Goal: Transaction & Acquisition: Book appointment/travel/reservation

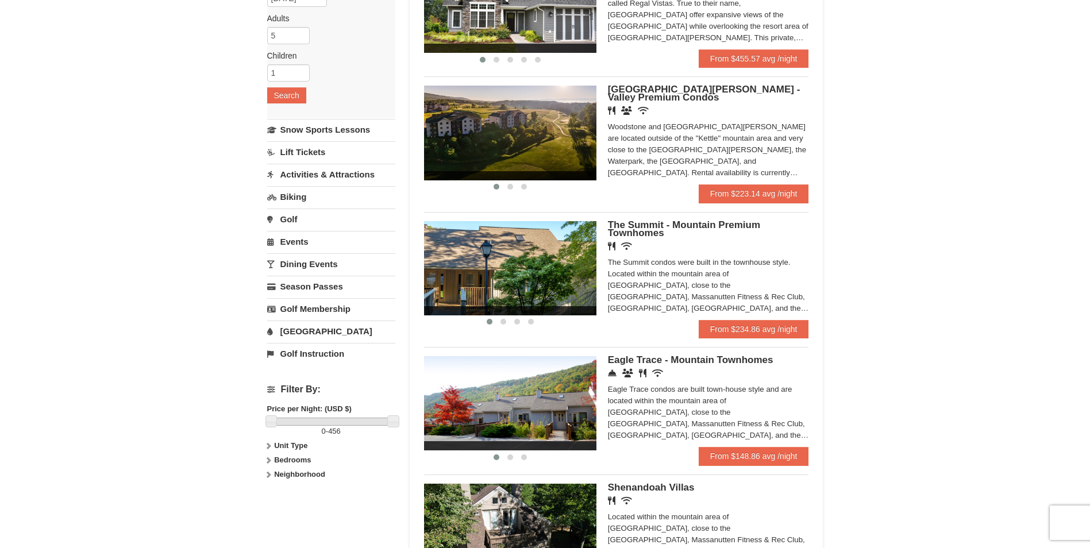
scroll to position [179, 0]
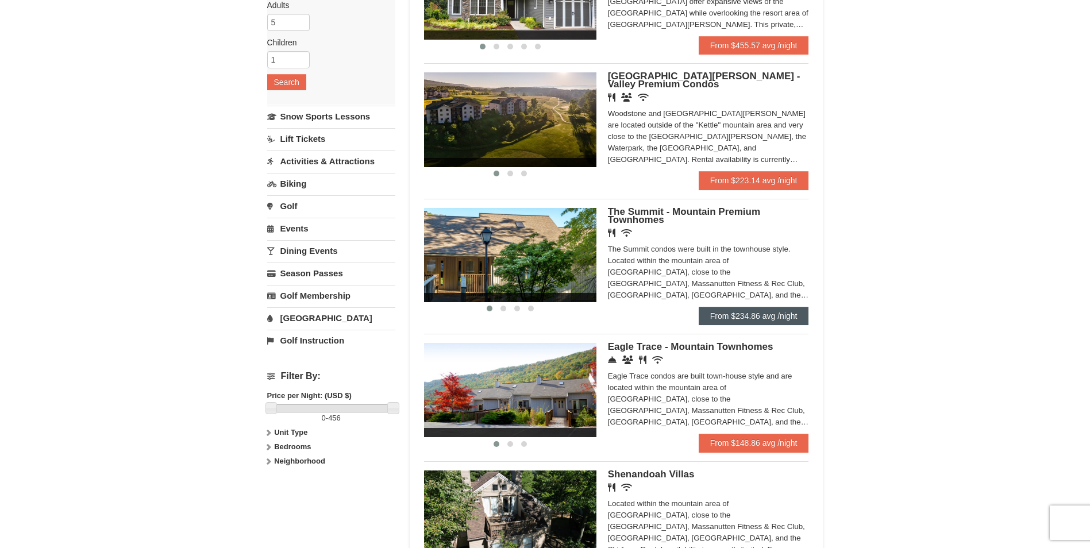
click at [783, 317] on link "From $234.86 avg /night" at bounding box center [754, 316] width 110 height 18
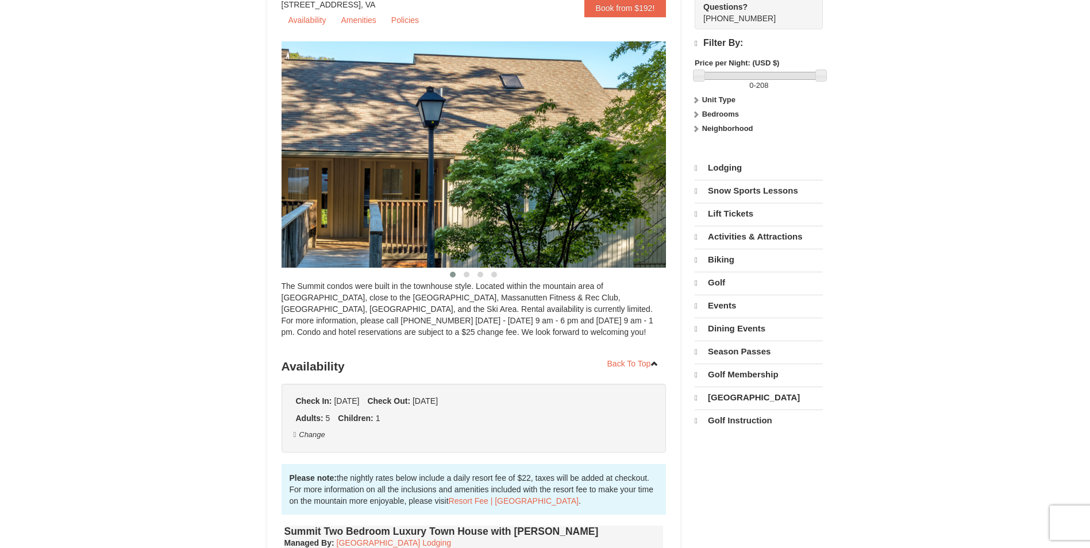
select select "9"
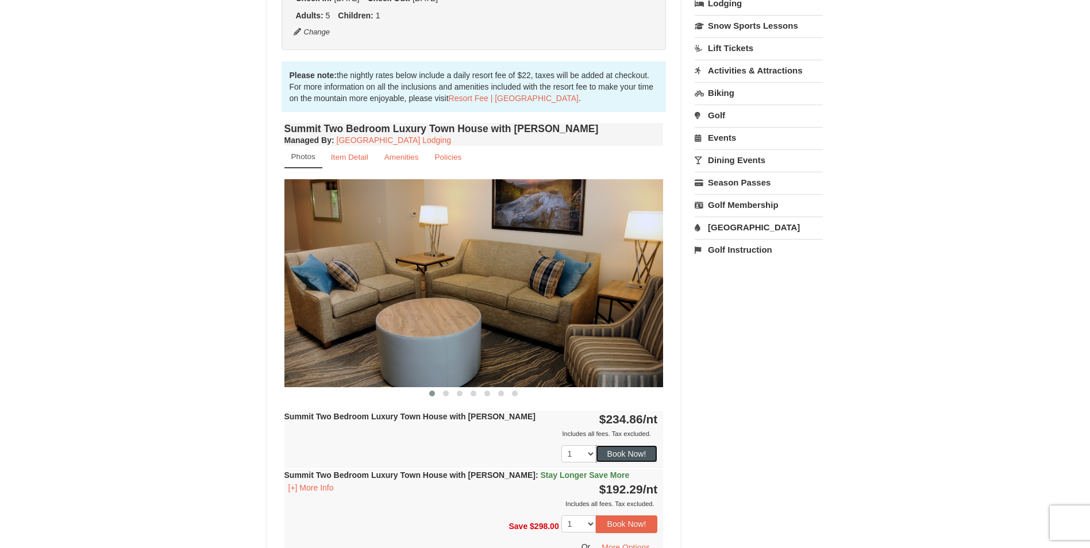
click at [651, 453] on button "Book Now!" at bounding box center [627, 453] width 62 height 17
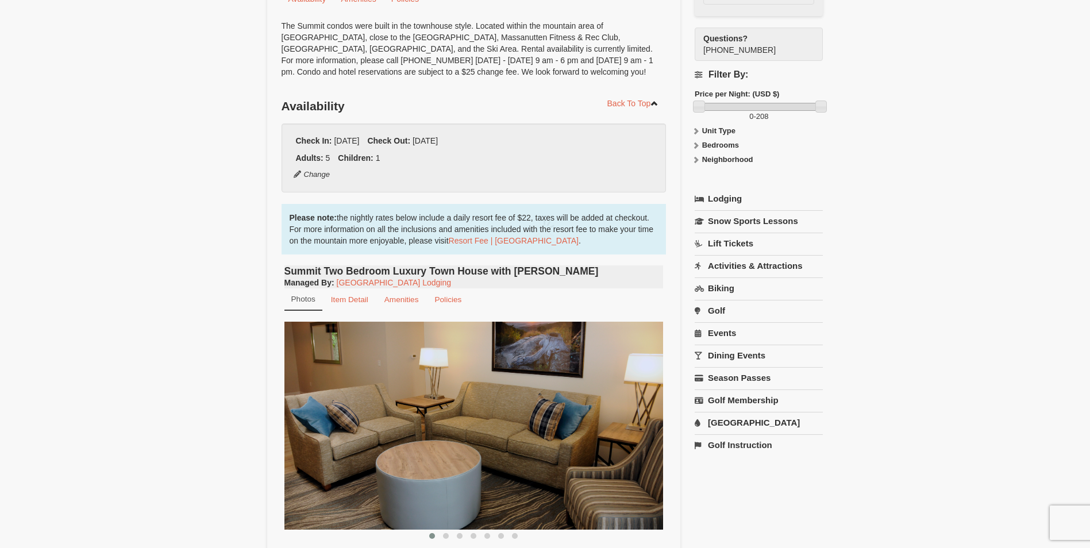
scroll to position [112, 0]
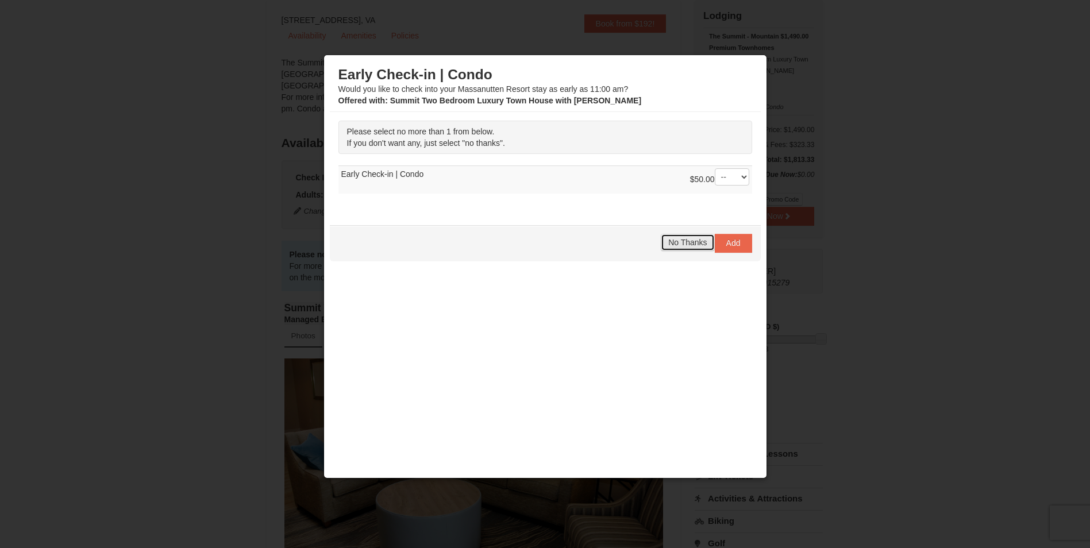
click at [679, 245] on span "No Thanks" at bounding box center [688, 242] width 39 height 9
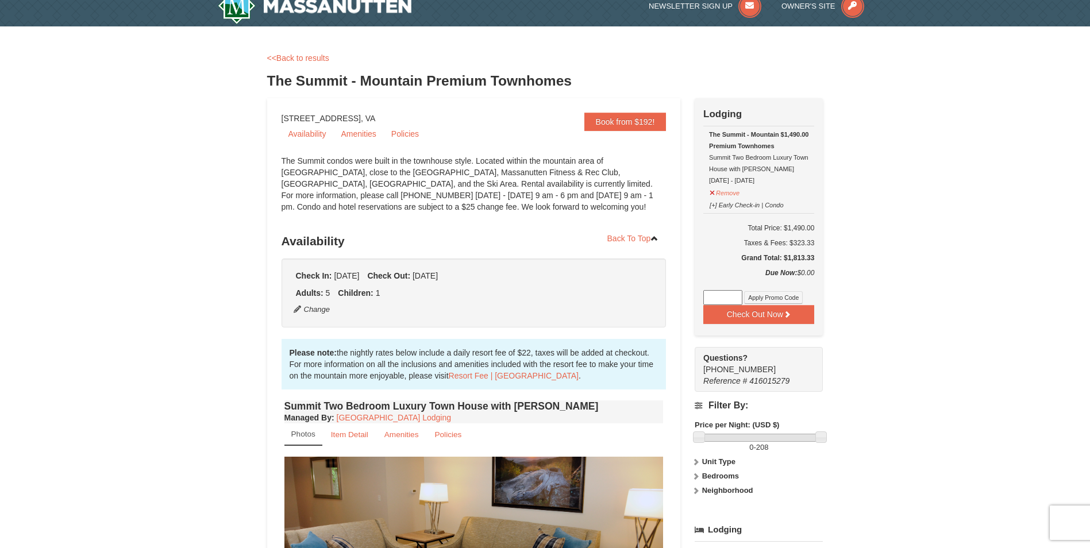
scroll to position [0, 0]
